Goal: Obtain resource: Download file/media

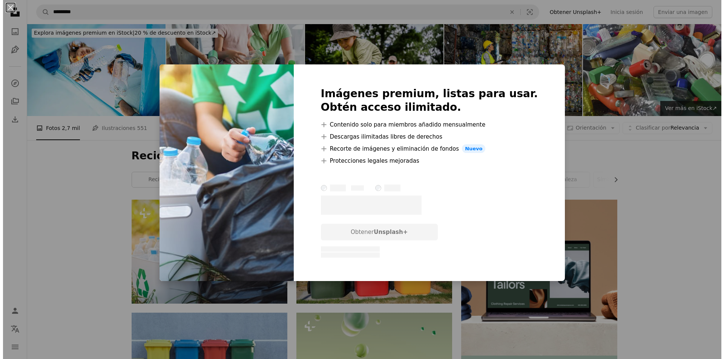
scroll to position [105, 0]
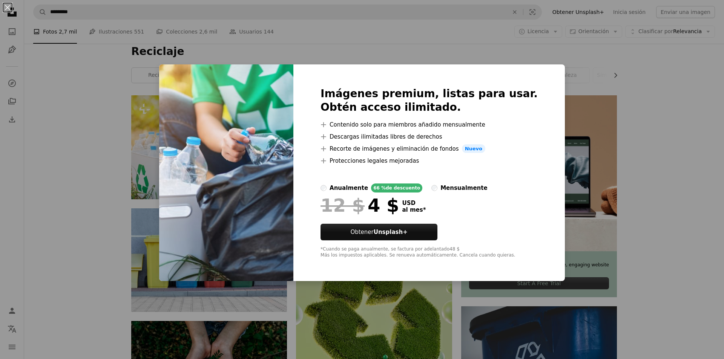
click at [118, 120] on div "An X shape Imágenes premium, listas para usar. Obtén acceso ilimitado. A plus s…" at bounding box center [362, 179] width 724 height 359
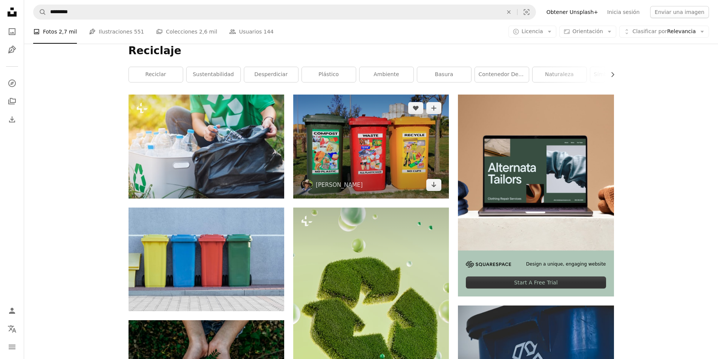
click at [376, 162] on img at bounding box center [371, 147] width 156 height 104
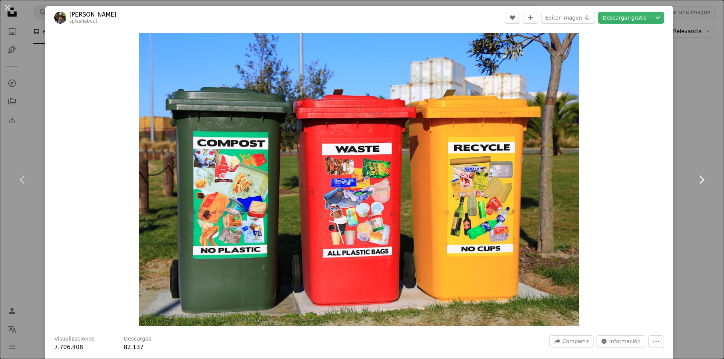
click at [695, 179] on icon "Chevron right" at bounding box center [701, 180] width 12 height 12
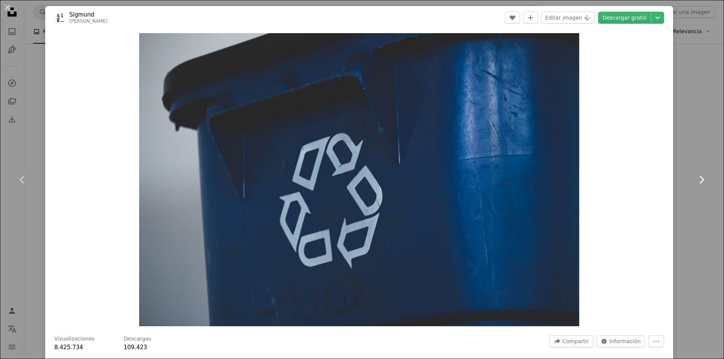
click at [695, 179] on icon "Chevron right" at bounding box center [701, 180] width 12 height 12
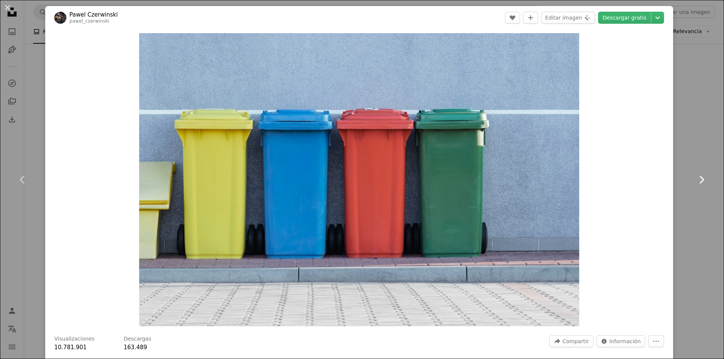
click at [695, 179] on icon "Chevron right" at bounding box center [701, 180] width 12 height 12
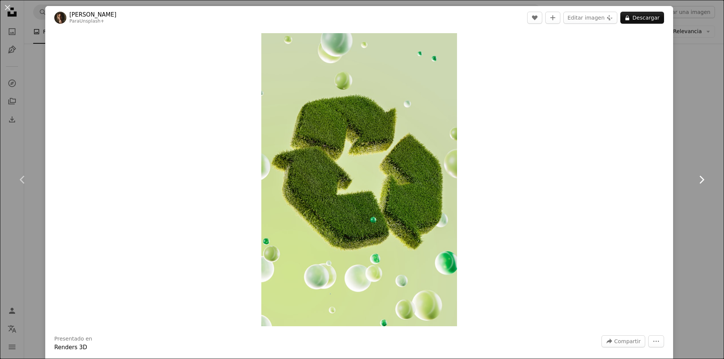
click at [695, 179] on icon "Chevron right" at bounding box center [701, 180] width 12 height 12
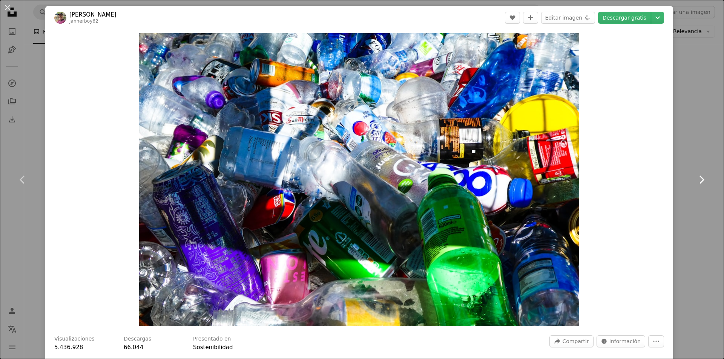
click at [695, 179] on icon "Chevron right" at bounding box center [701, 180] width 12 height 12
